Goal: Entertainment & Leisure: Consume media (video, audio)

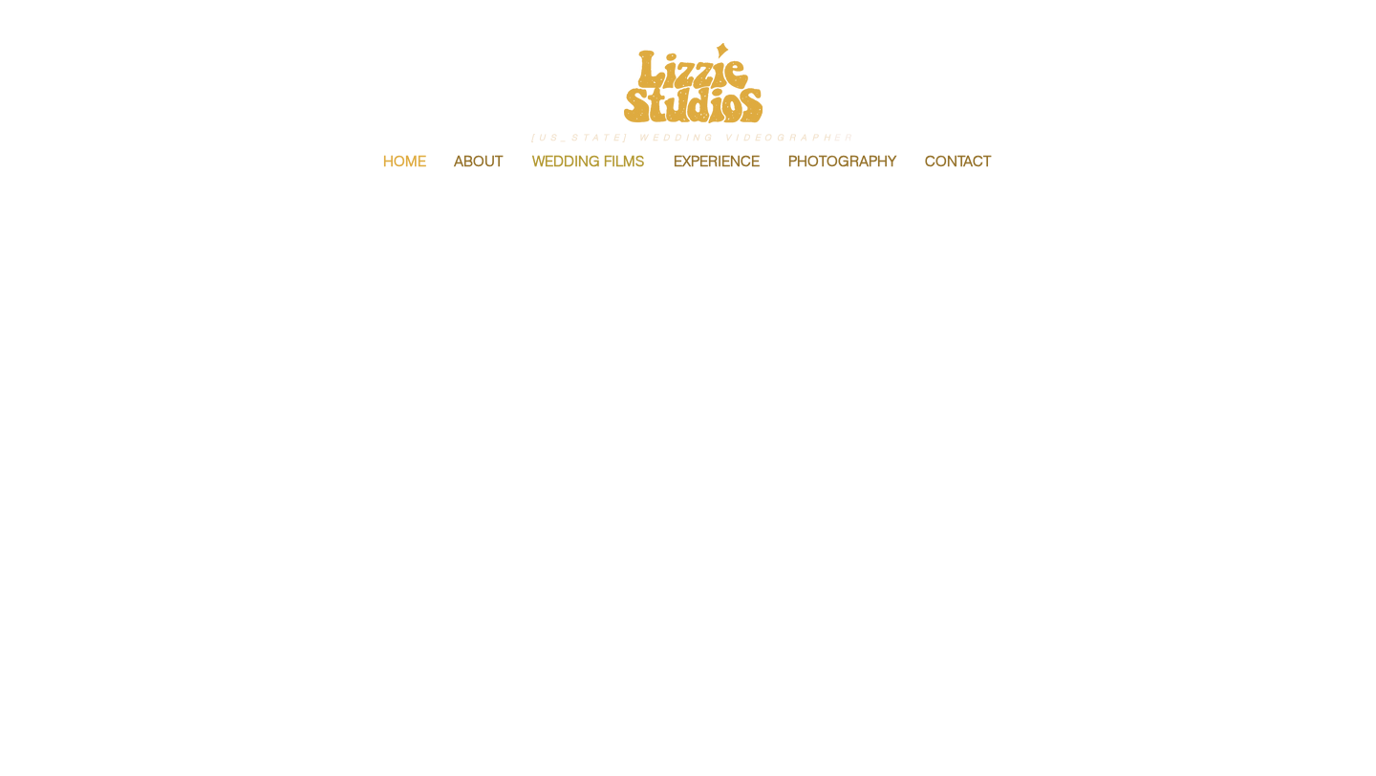
click at [612, 160] on p "WEDDING FILMS" at bounding box center [588, 161] width 131 height 40
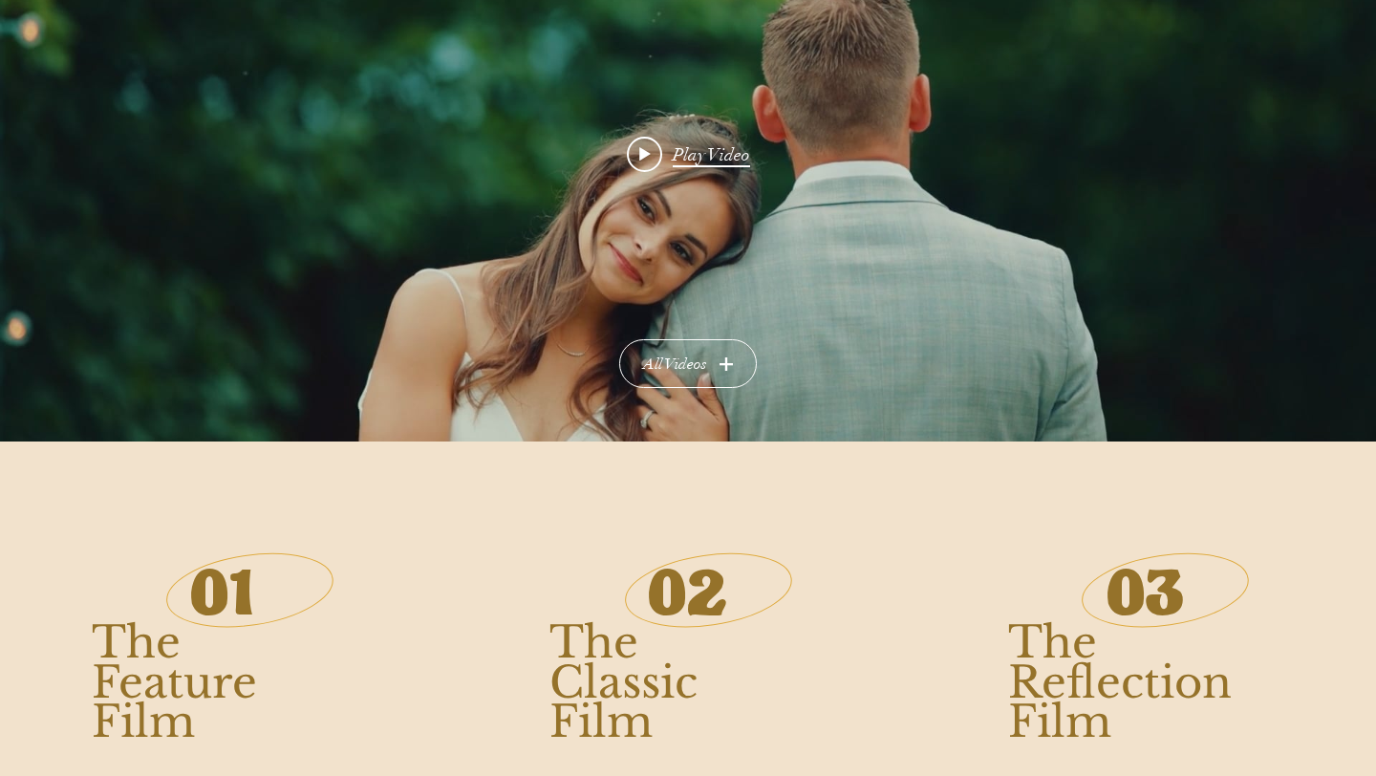
scroll to position [360, 0]
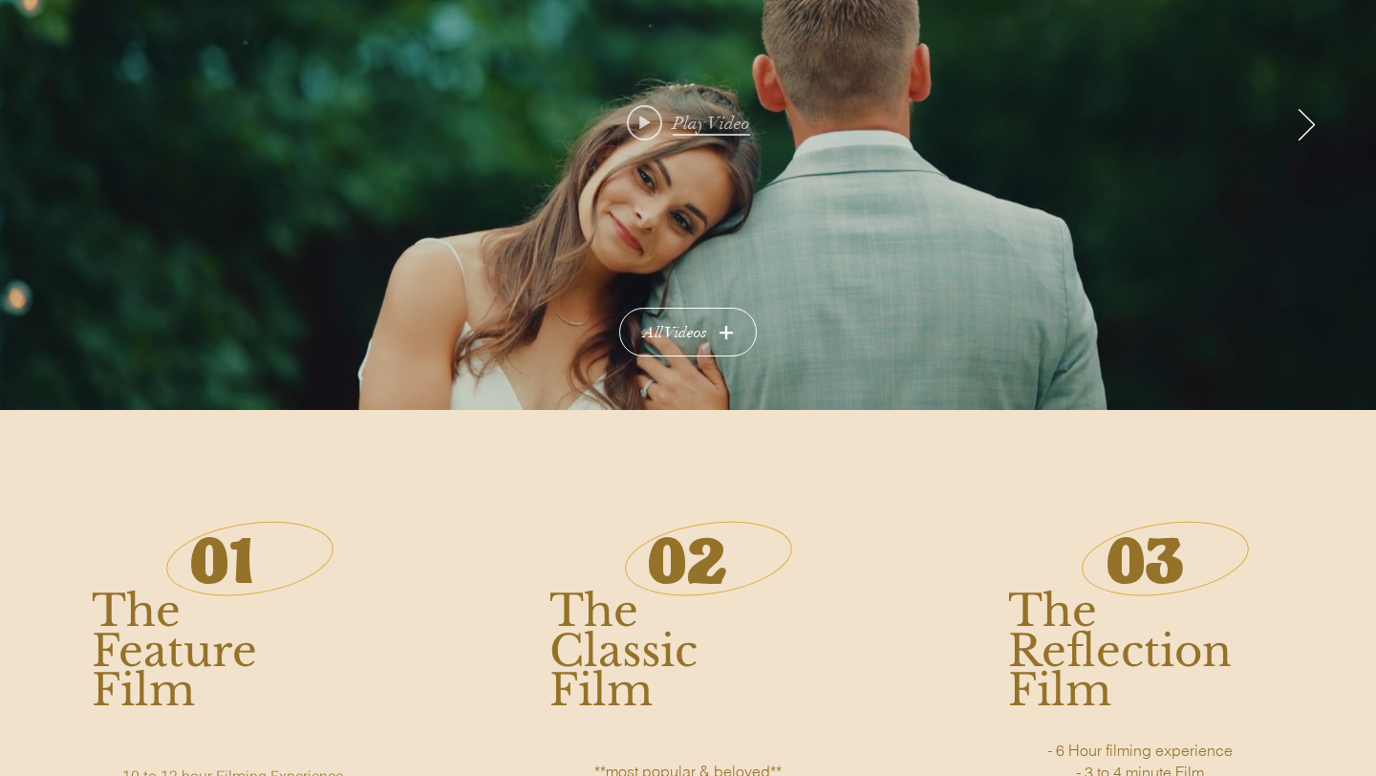
click at [648, 111] on span "Play video: Rebecca & Alex" at bounding box center [644, 122] width 35 height 35
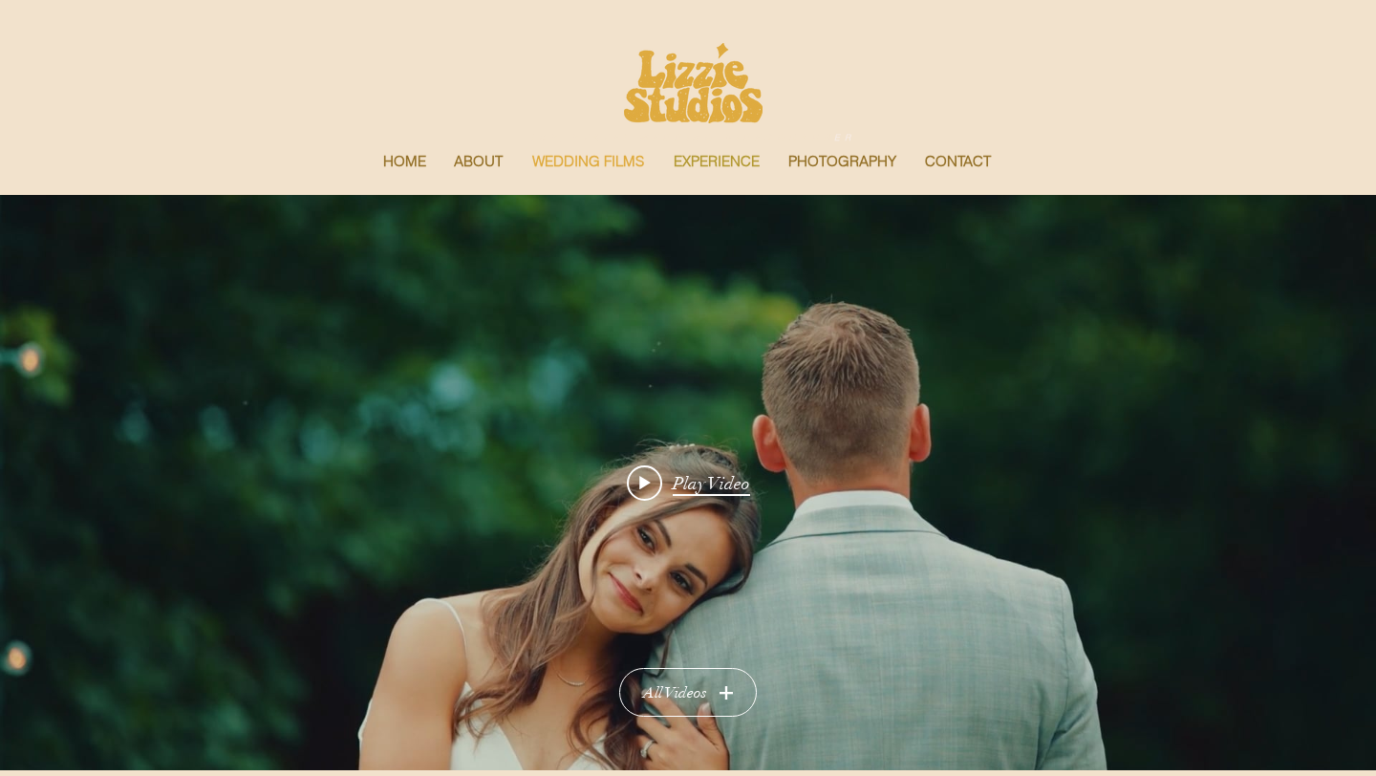
click at [712, 164] on p "EXPERIENCE" at bounding box center [716, 161] width 105 height 40
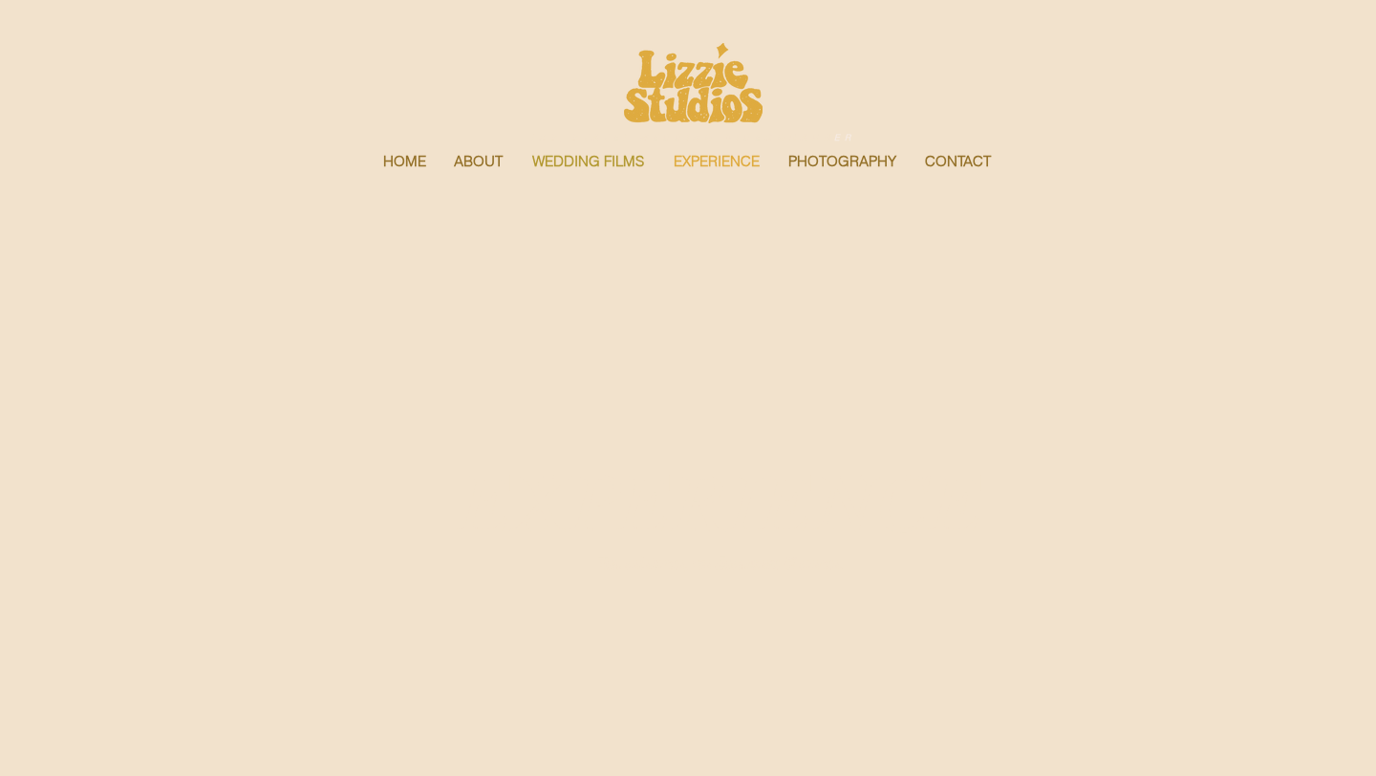
click at [596, 157] on p "WEDDING FILMS" at bounding box center [588, 161] width 131 height 40
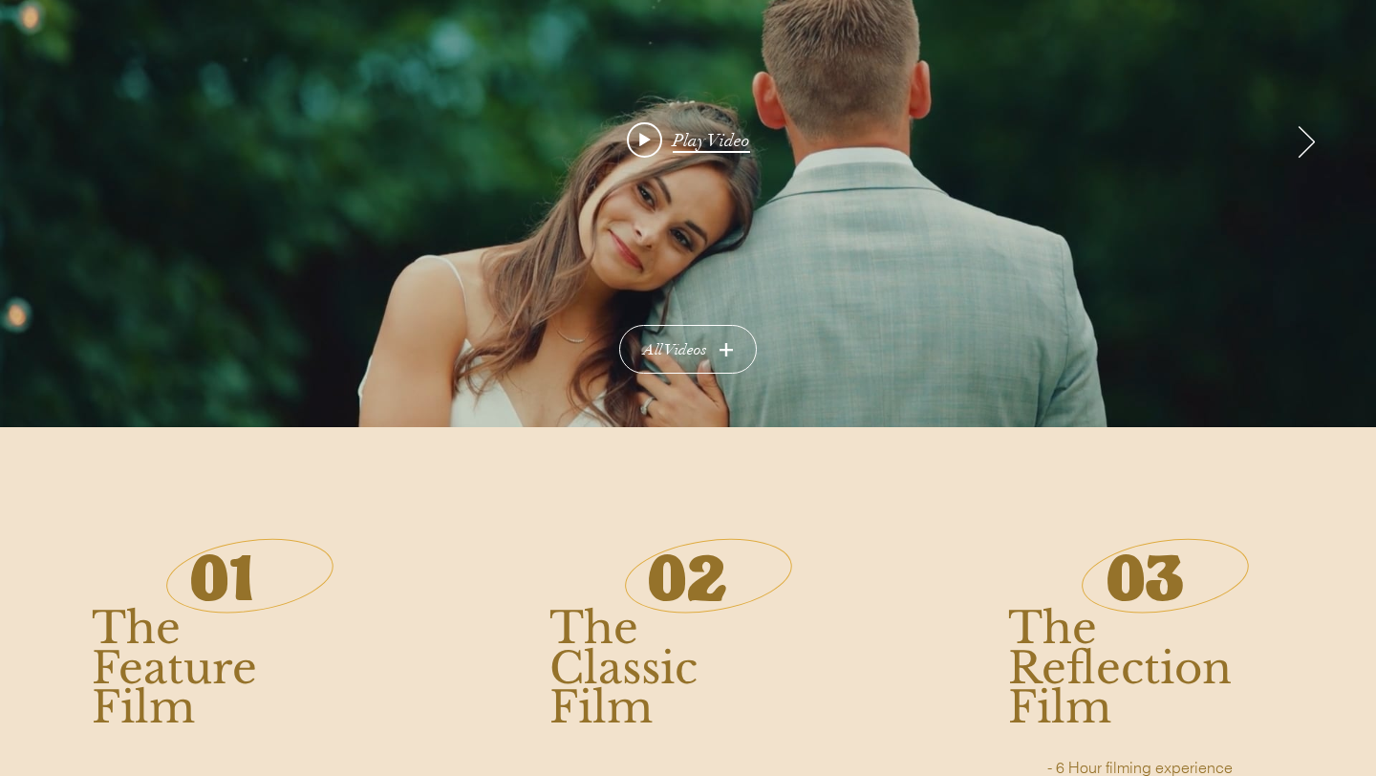
scroll to position [214, 0]
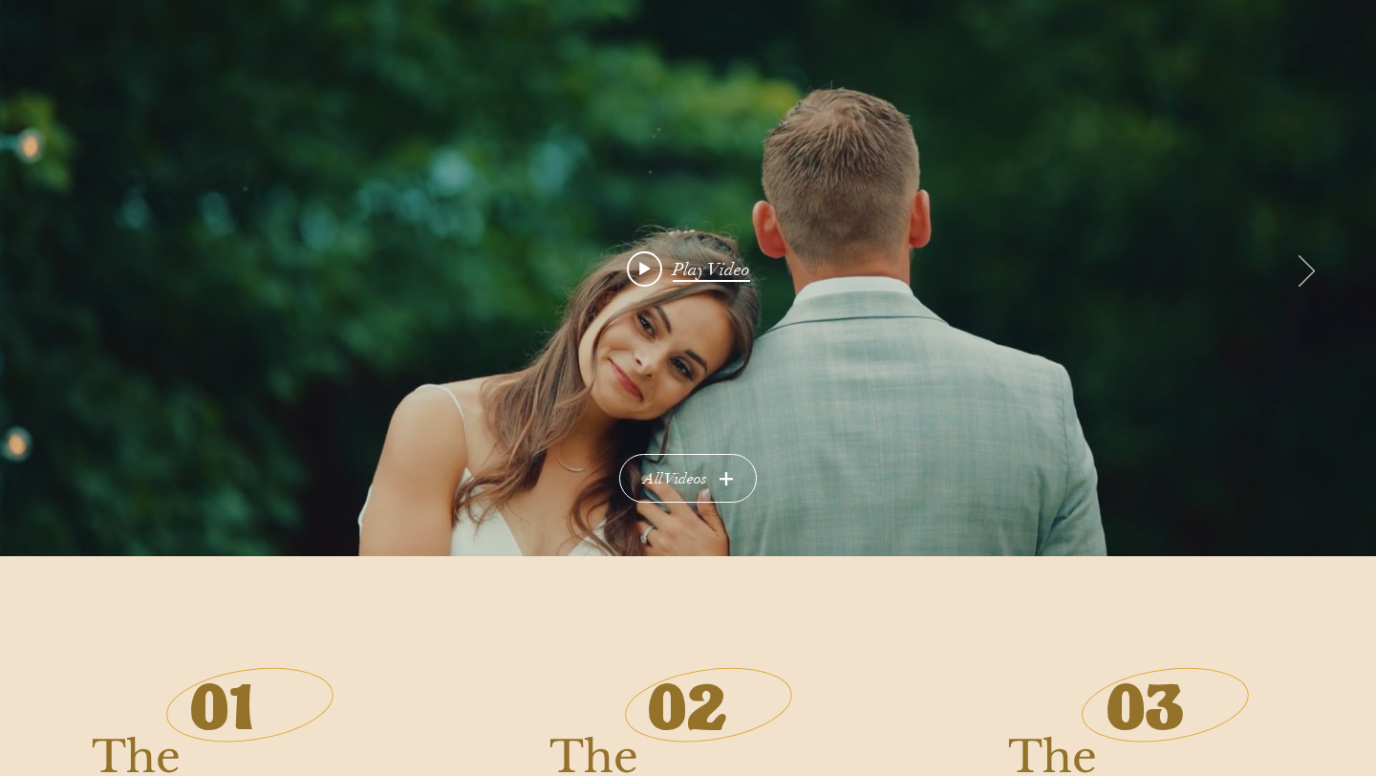
click at [1304, 265] on icon "Next video" at bounding box center [1306, 270] width 17 height 33
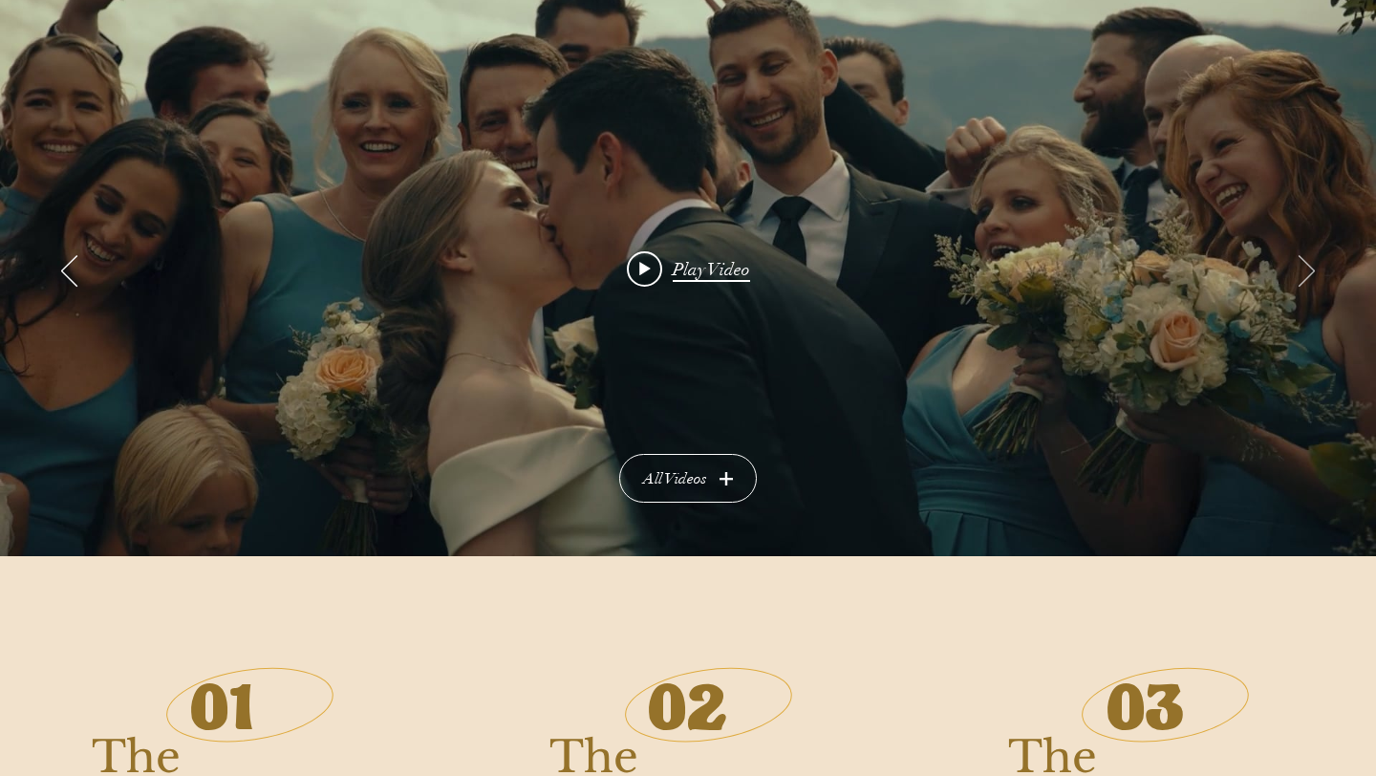
click at [1304, 265] on icon "Next video" at bounding box center [1306, 270] width 17 height 33
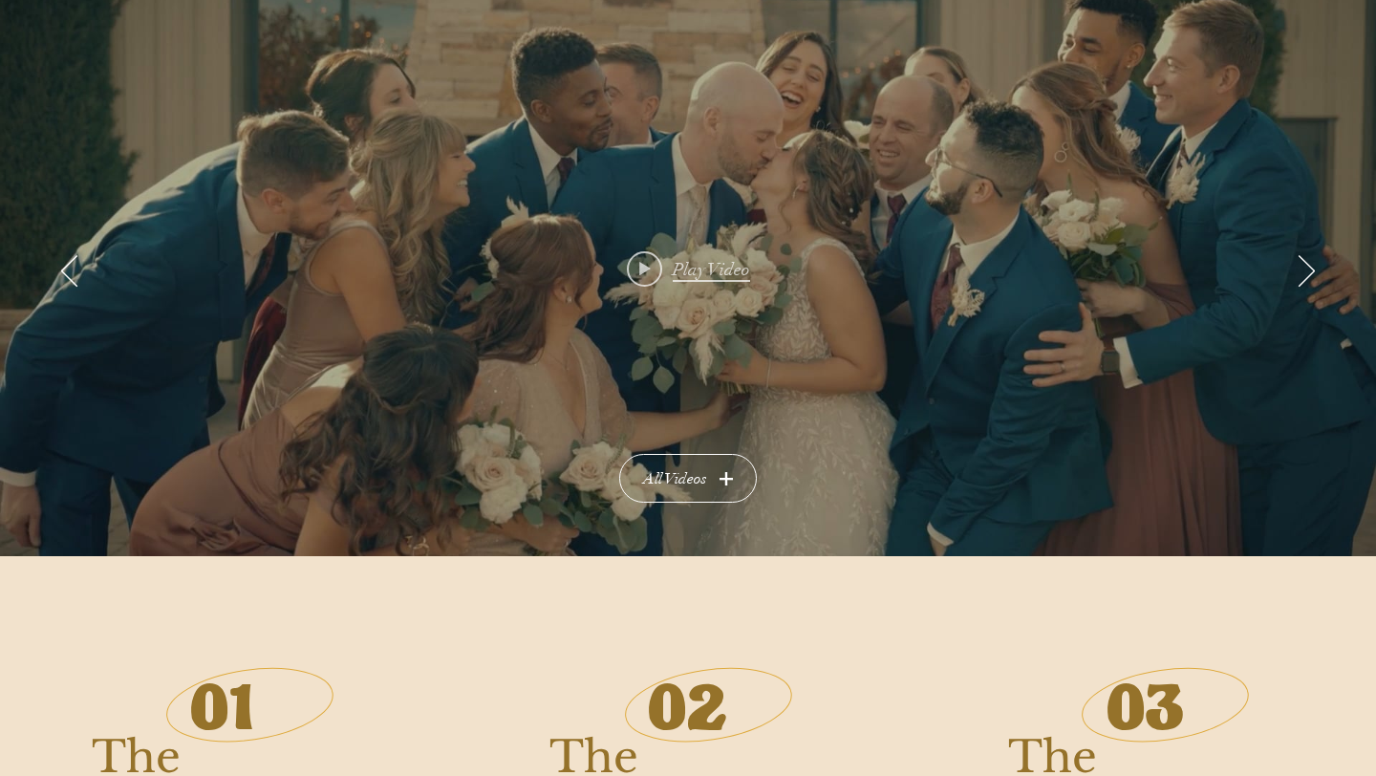
click at [705, 276] on span "Play Video" at bounding box center [711, 270] width 77 height 23
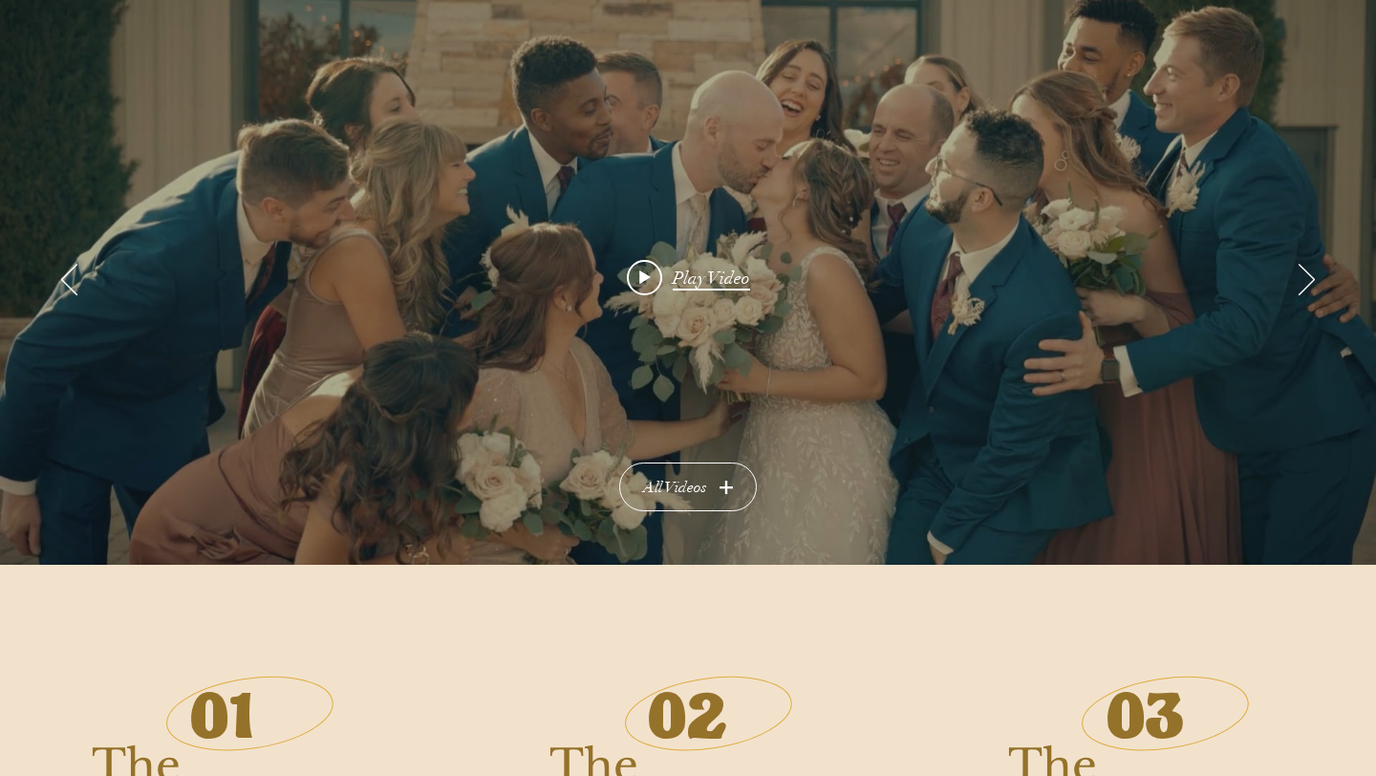
scroll to position [0, 0]
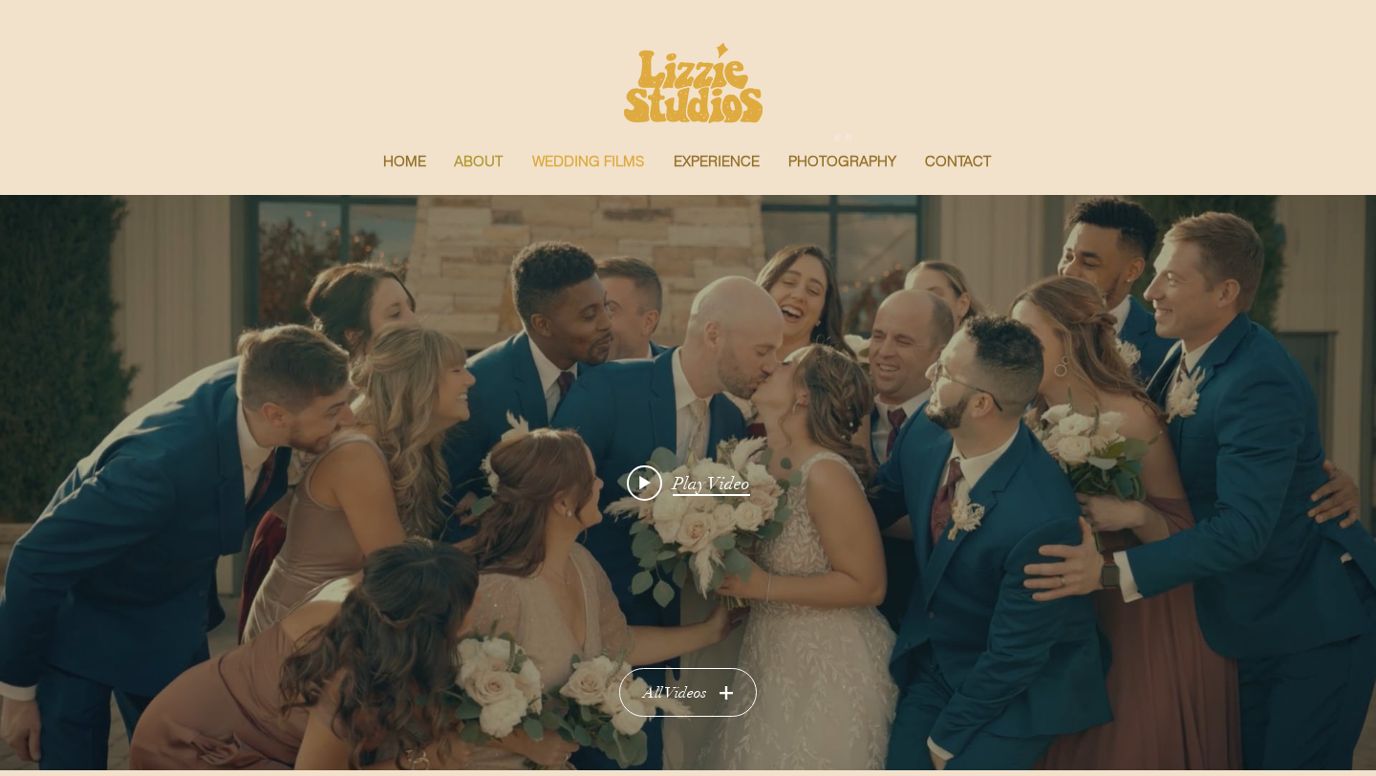
click at [482, 151] on p "ABOUT" at bounding box center [478, 161] width 68 height 40
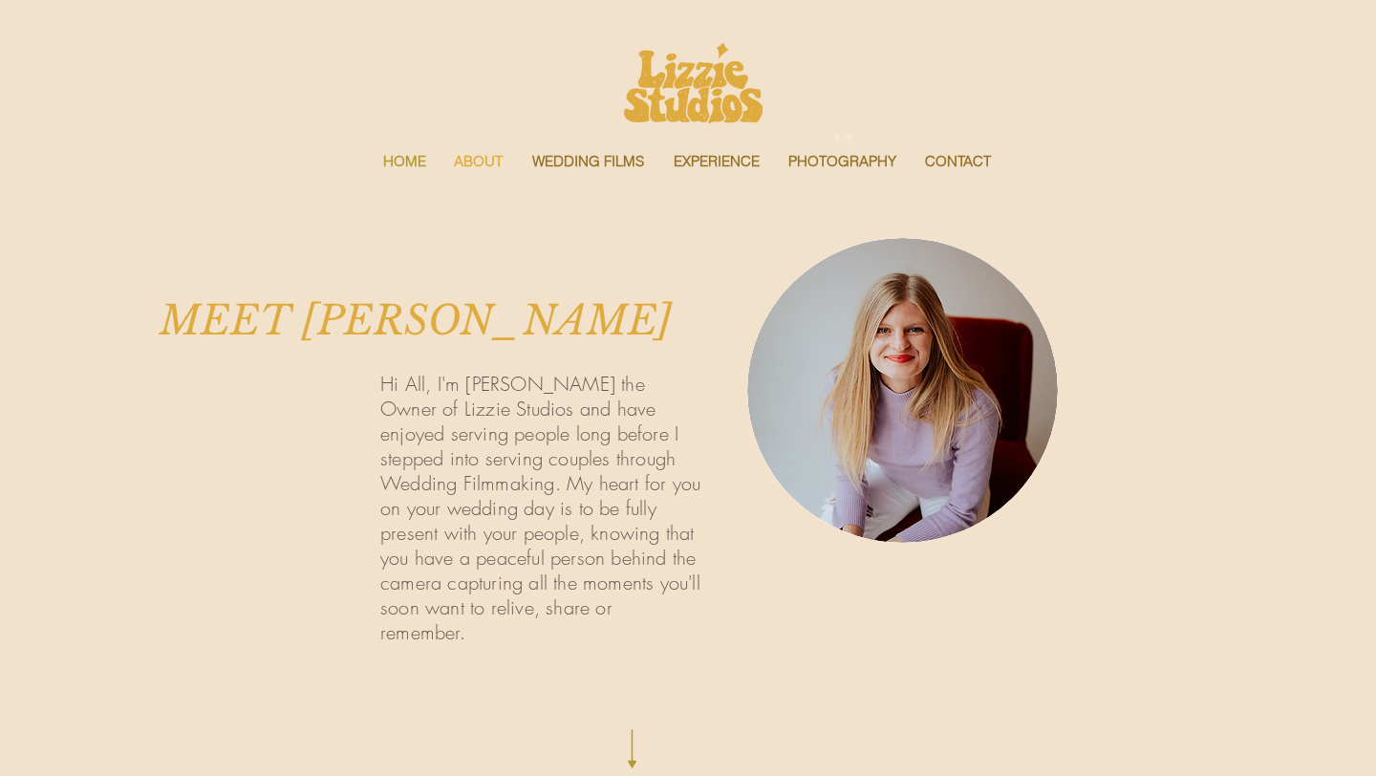
click at [402, 157] on p "HOME" at bounding box center [405, 161] width 62 height 40
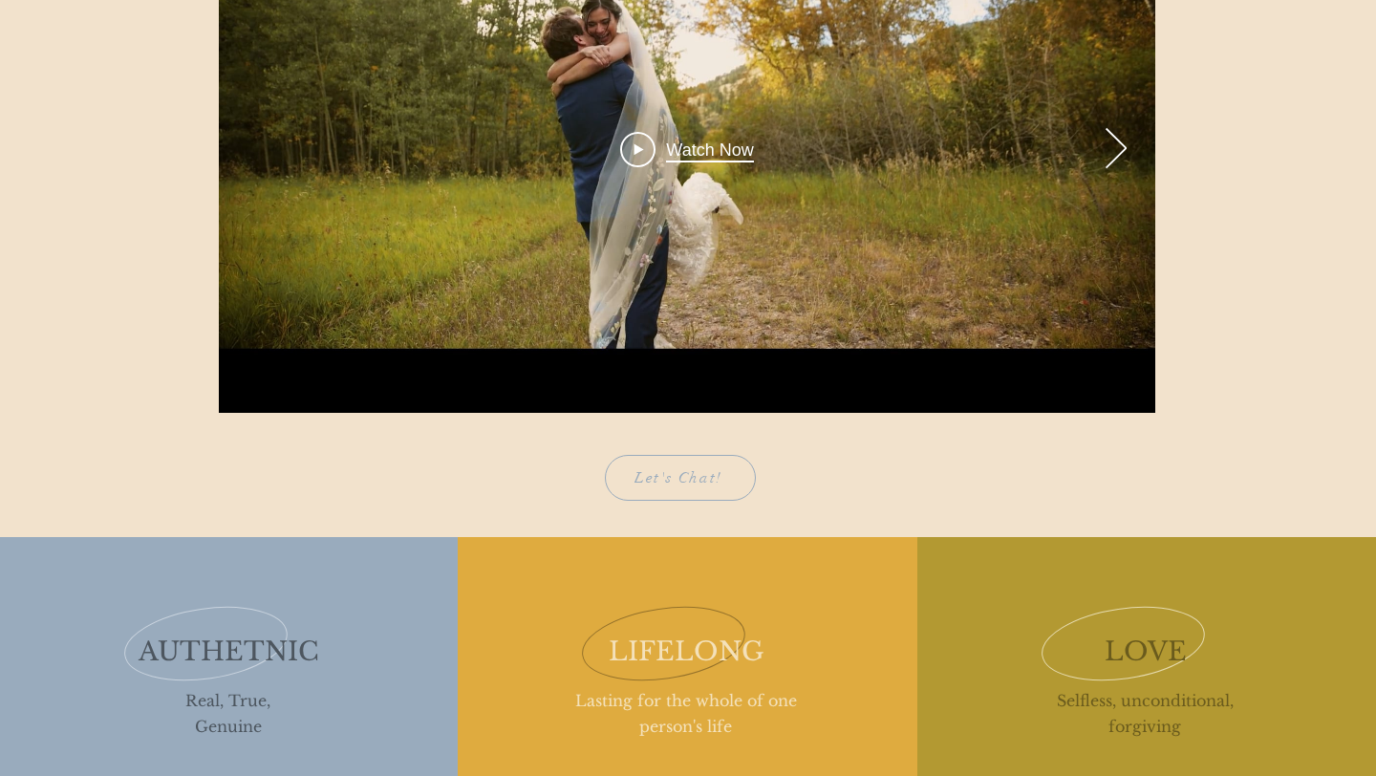
scroll to position [2222, 0]
